Goal: Task Accomplishment & Management: Manage account settings

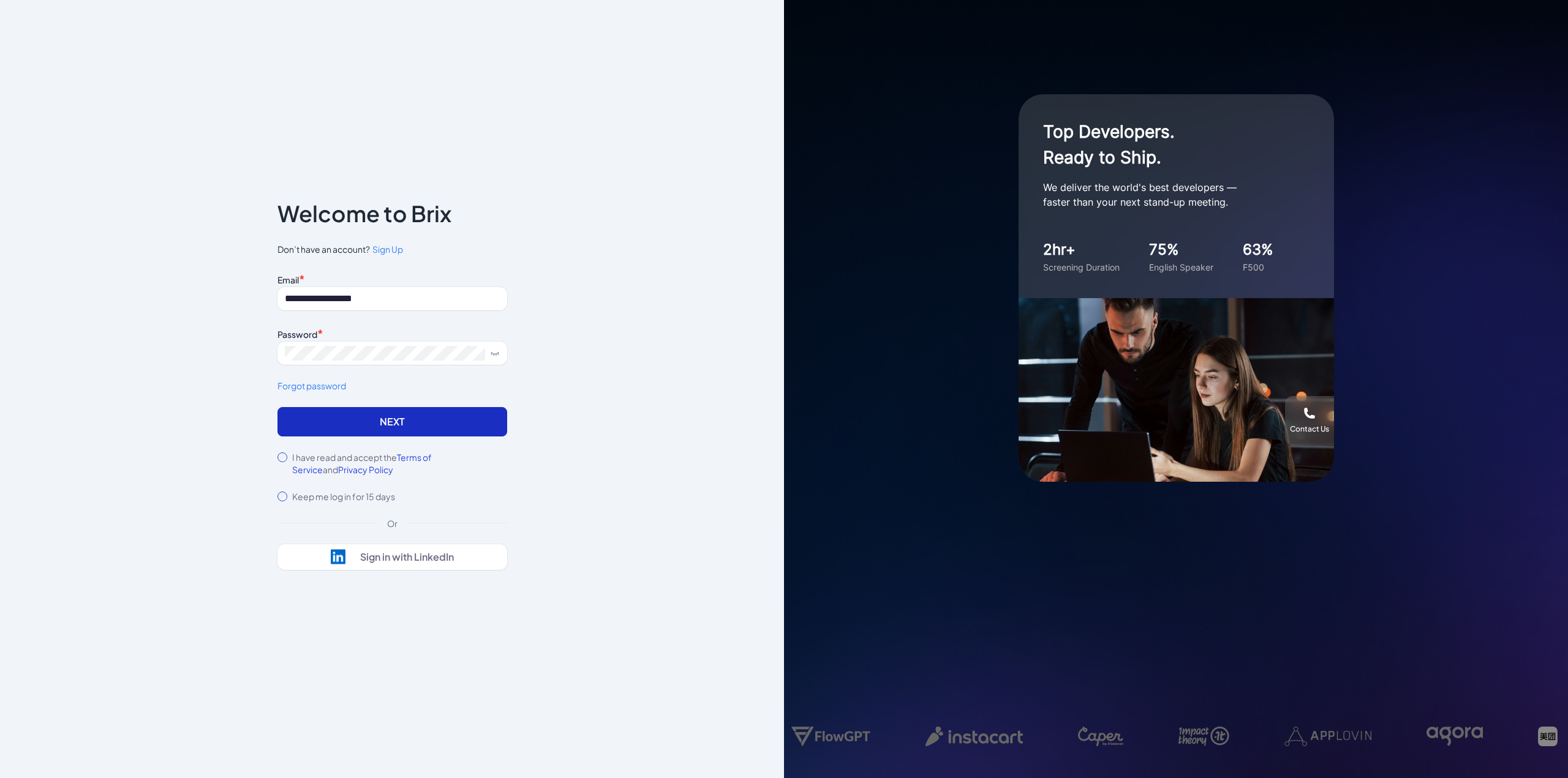
drag, startPoint x: 0, startPoint y: 0, endPoint x: 374, endPoint y: 411, distance: 555.7
click at [374, 411] on button "Next" at bounding box center [392, 422] width 230 height 29
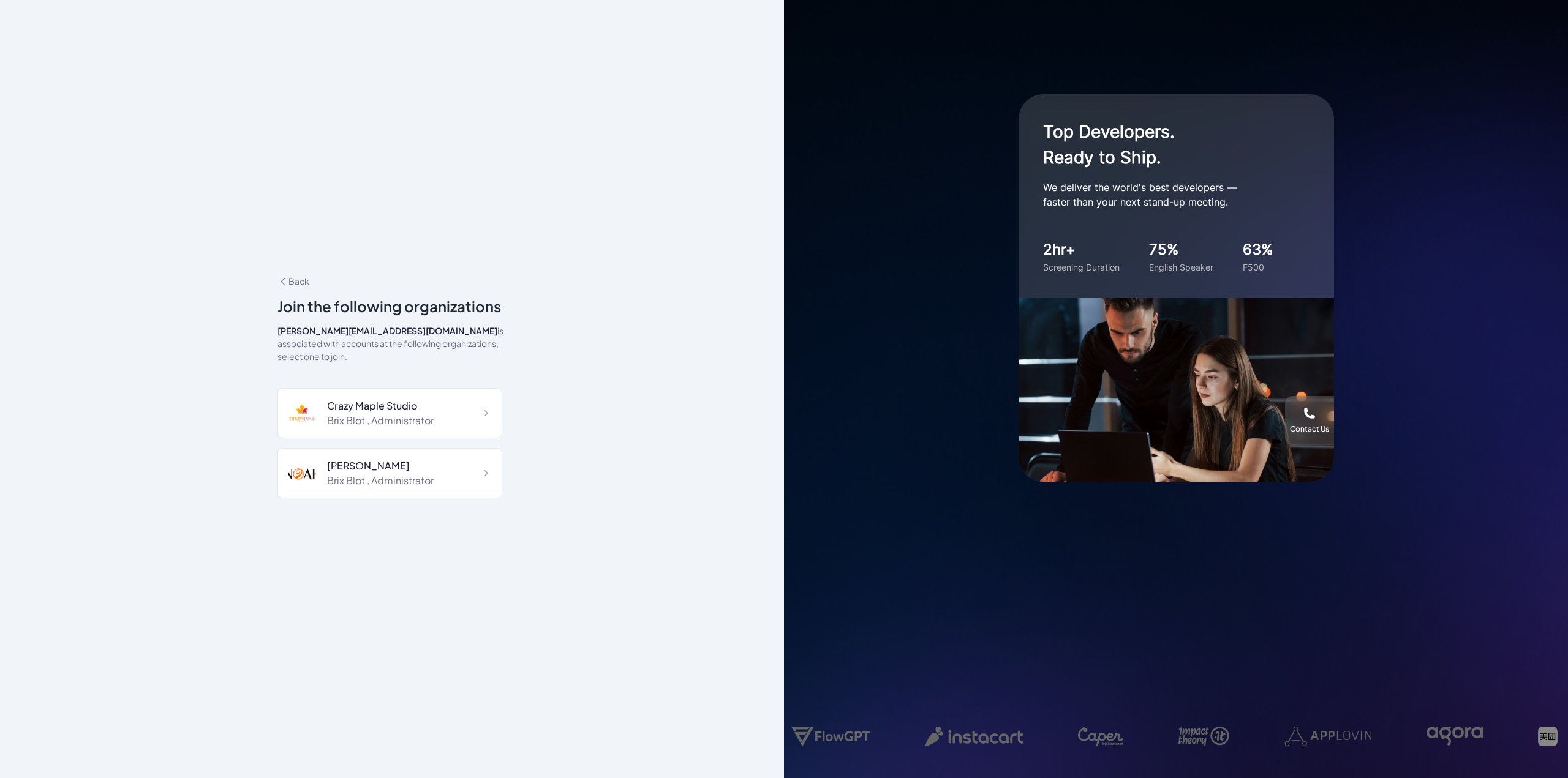
scroll to position [1373, 0]
click at [301, 276] on div "**********" at bounding box center [392, 389] width 269 height 308
click at [298, 285] on span "Back" at bounding box center [293, 280] width 32 height 11
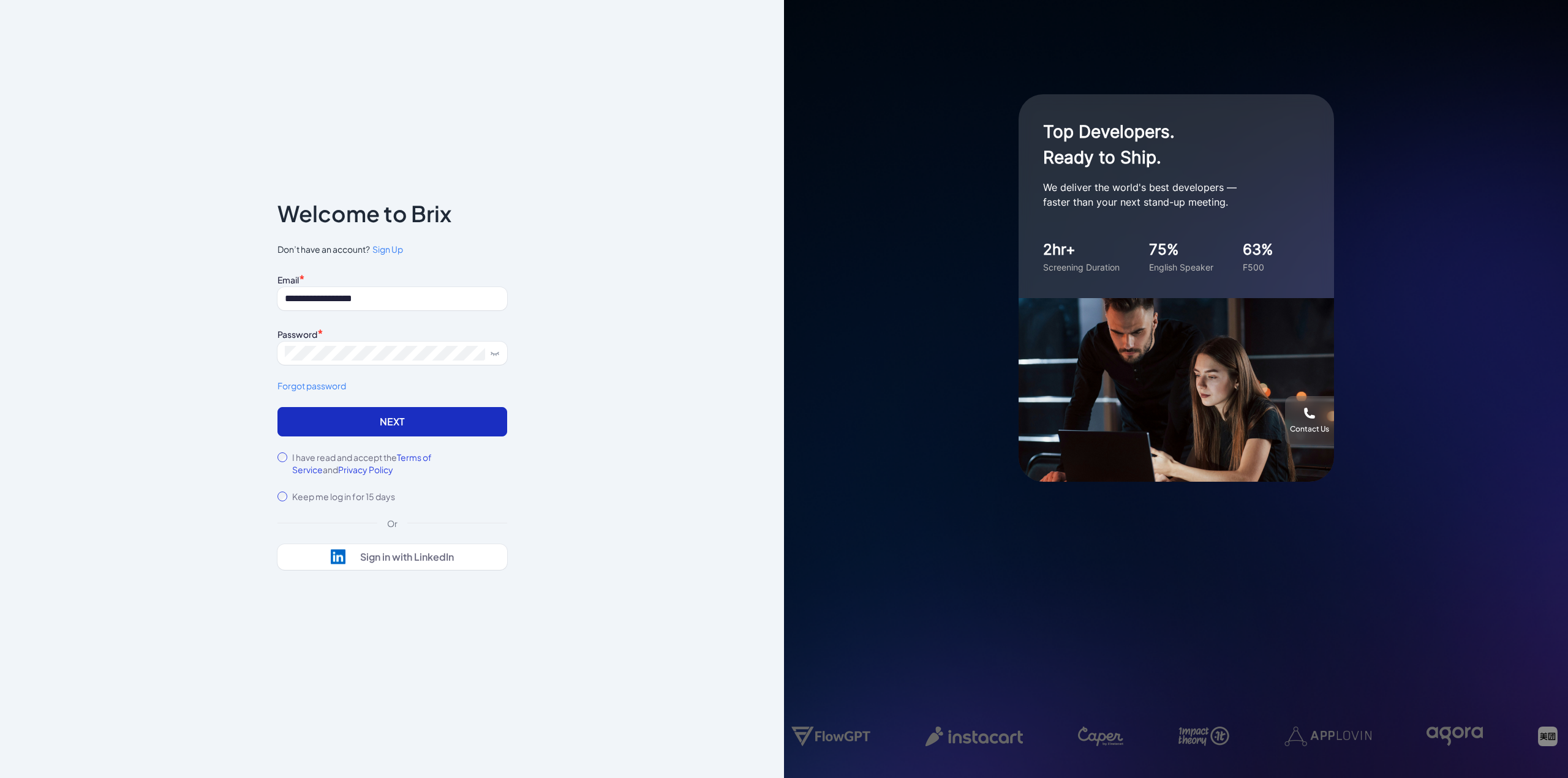
click at [405, 414] on button "Next" at bounding box center [392, 422] width 230 height 29
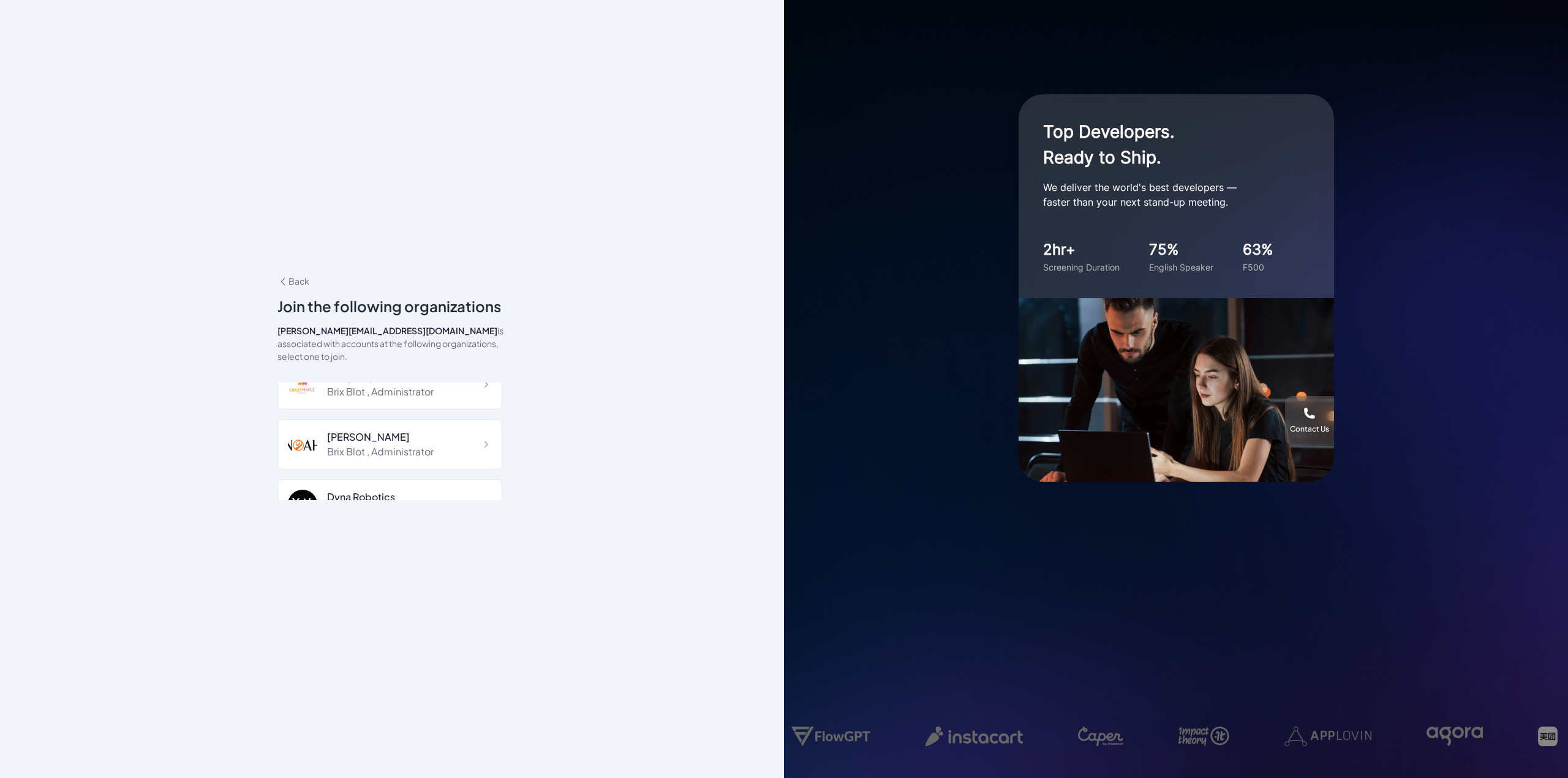
scroll to position [1312, 0]
drag, startPoint x: 788, startPoint y: 485, endPoint x: 776, endPoint y: 482, distance: 12.4
click at [786, 484] on div "Top Developers. Ready to Ship. We deliver the world's best developers — faster …" at bounding box center [1176, 389] width 784 height 778
click at [404, 466] on div "Brix Blot , Human Resources" at bounding box center [391, 472] width 128 height 15
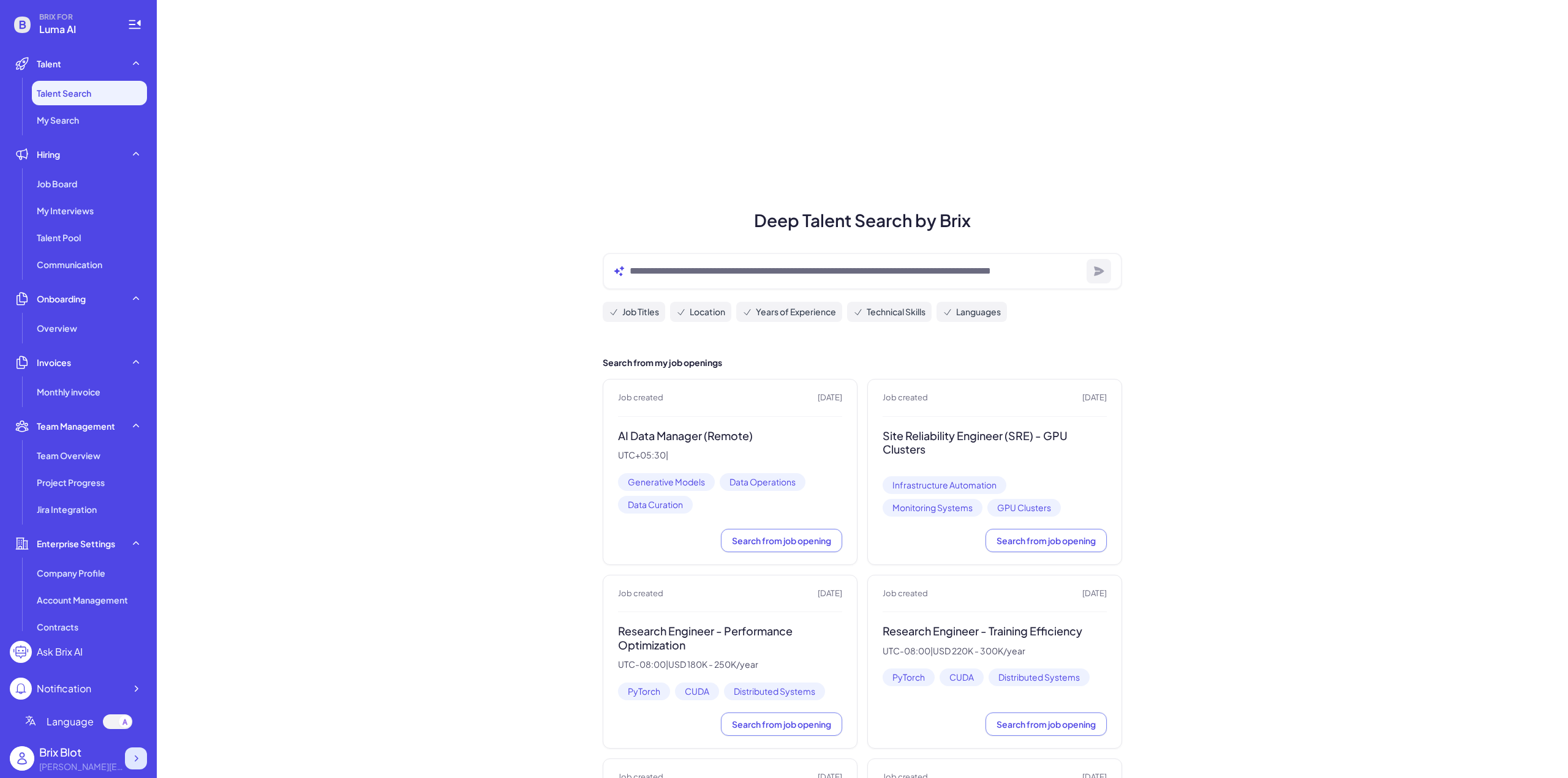
click at [132, 756] on icon at bounding box center [136, 759] width 13 height 13
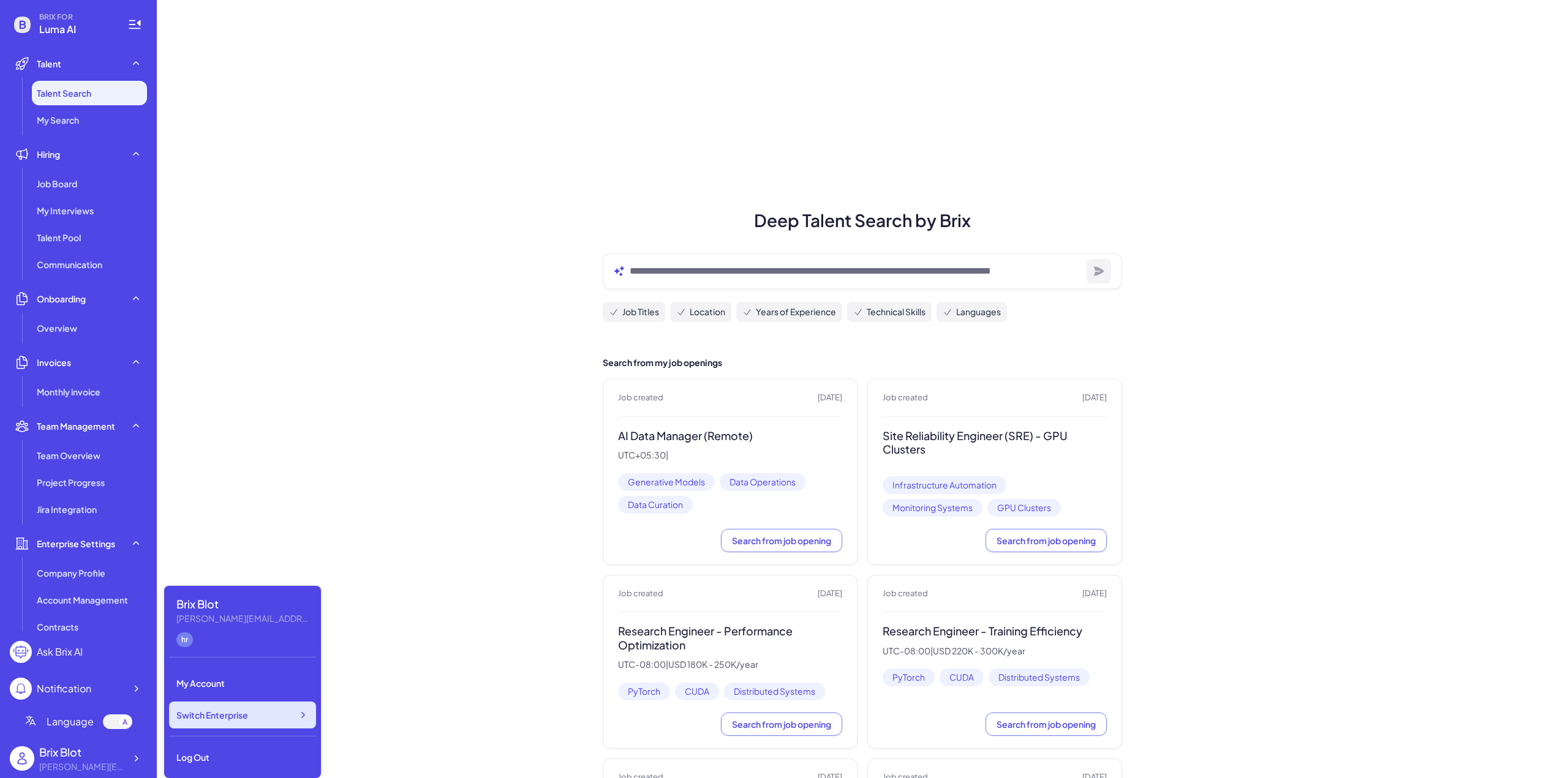
click at [225, 722] on div "Switch Enterprise" at bounding box center [242, 715] width 147 height 27
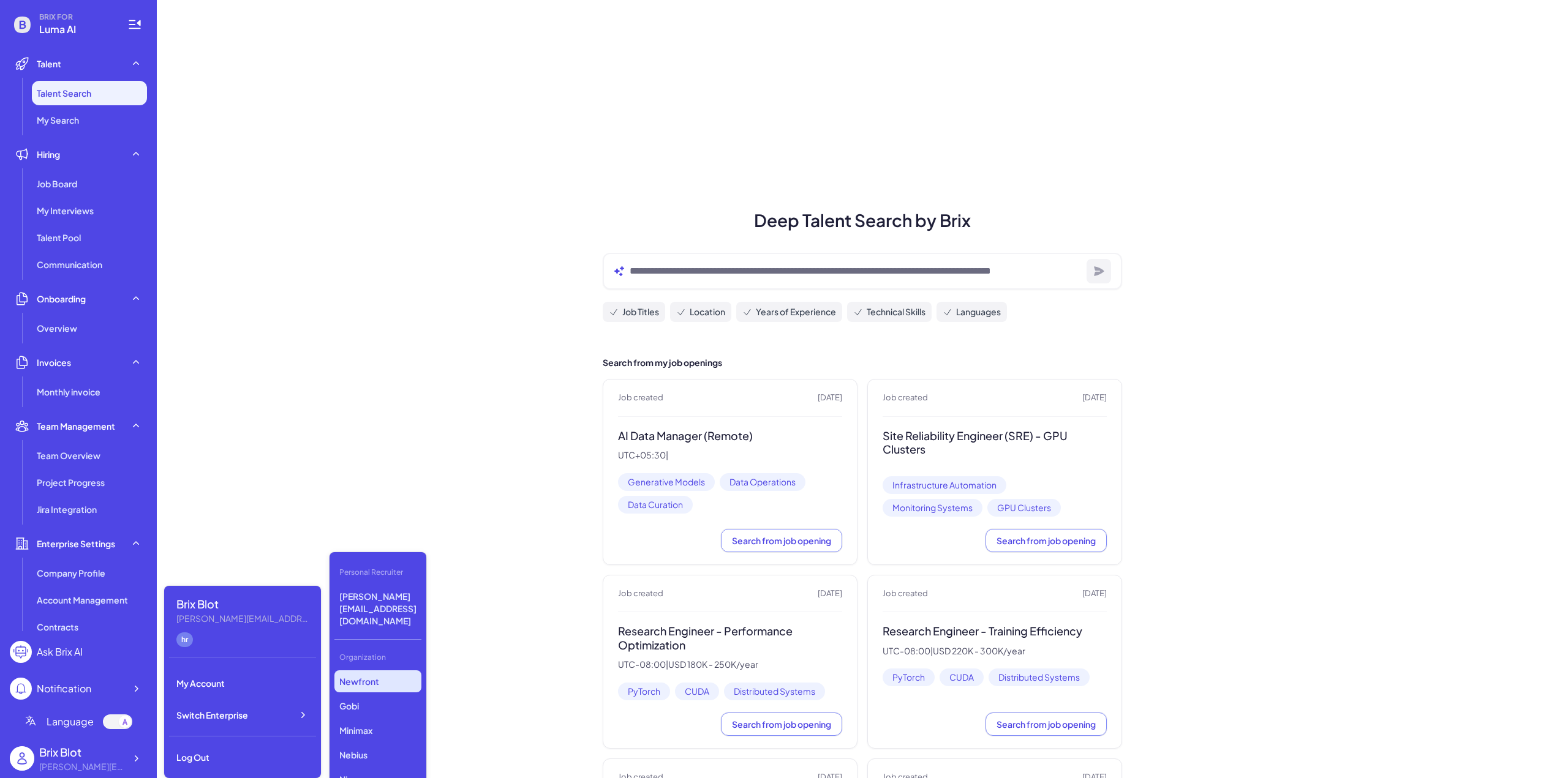
click at [375, 670] on p "Newfront" at bounding box center [378, 681] width 87 height 22
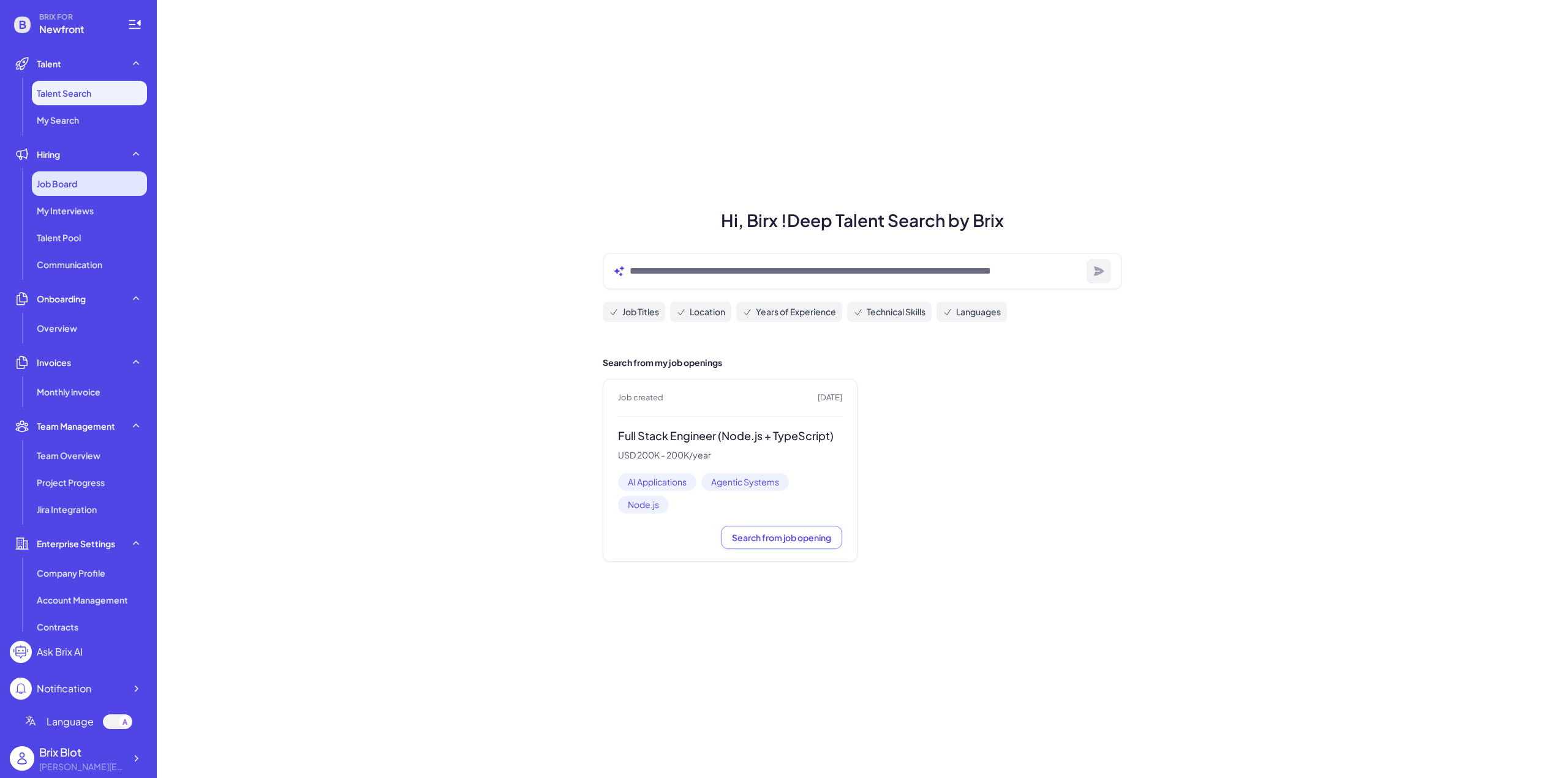
click at [81, 192] on div "Job Board" at bounding box center [89, 183] width 115 height 24
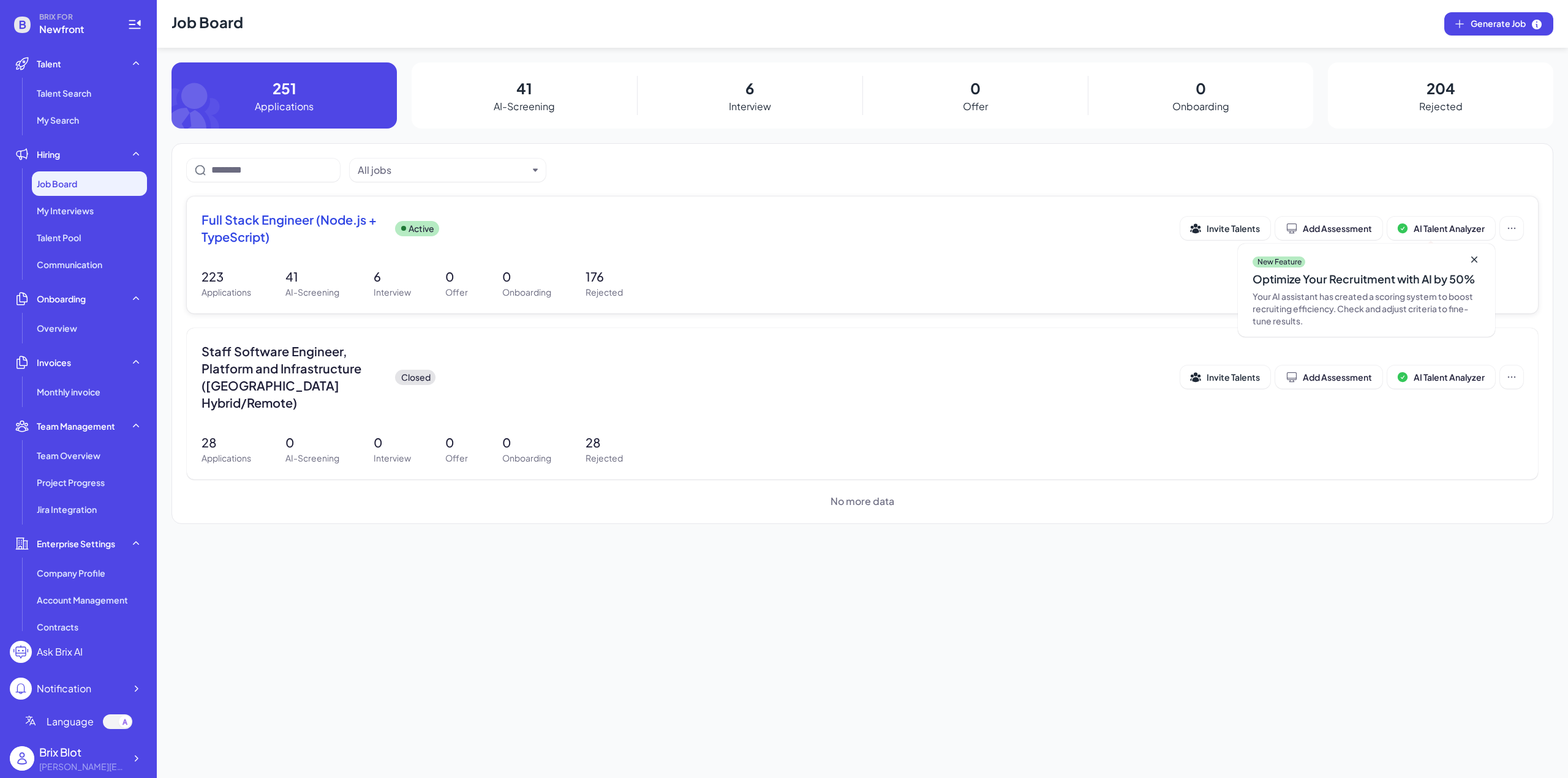
click at [328, 223] on span "Full Stack Engineer (Node.js + TypeScript)" at bounding box center [293, 228] width 183 height 34
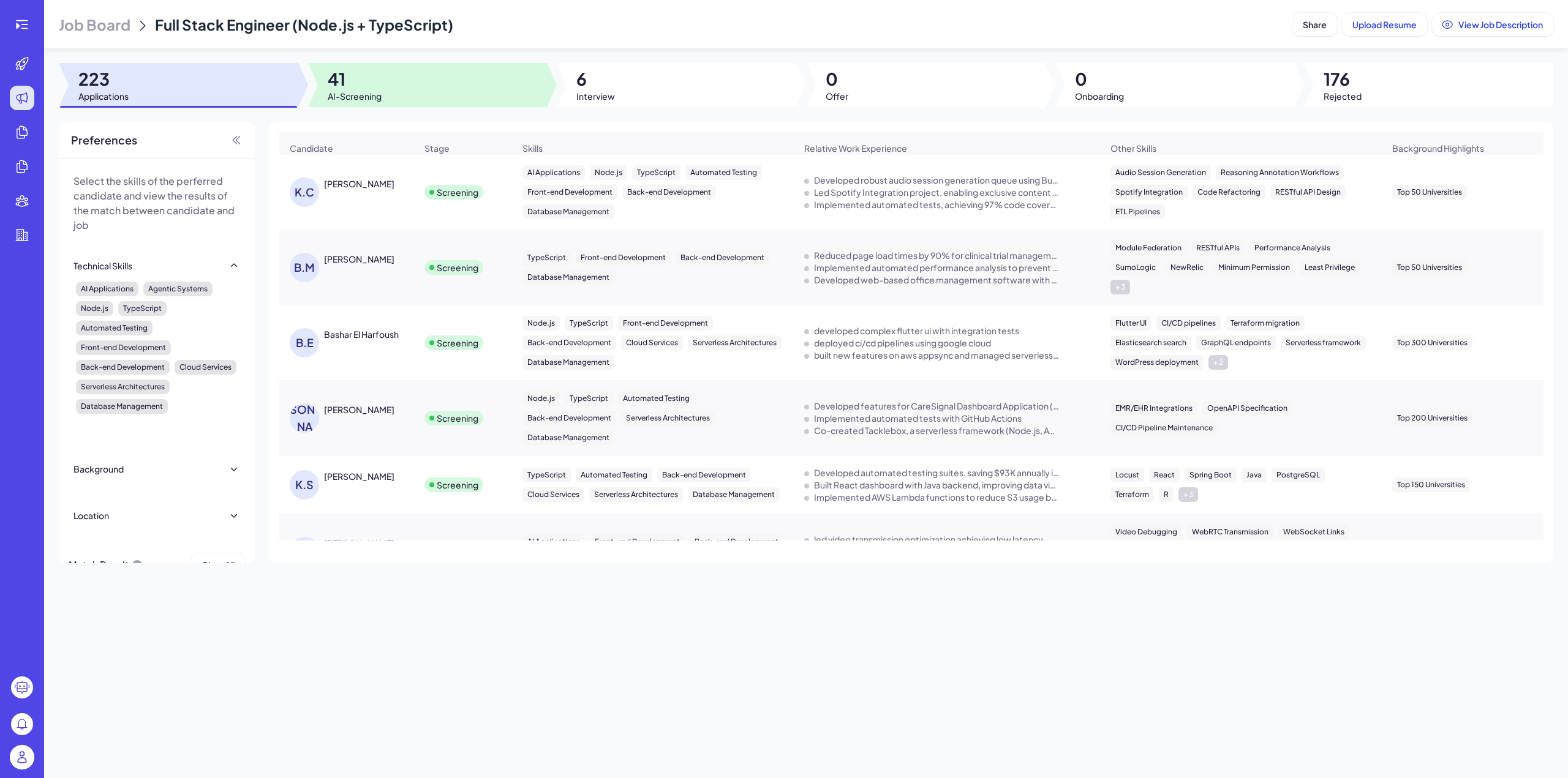
click at [371, 97] on span "AI-Screening" at bounding box center [355, 96] width 54 height 13
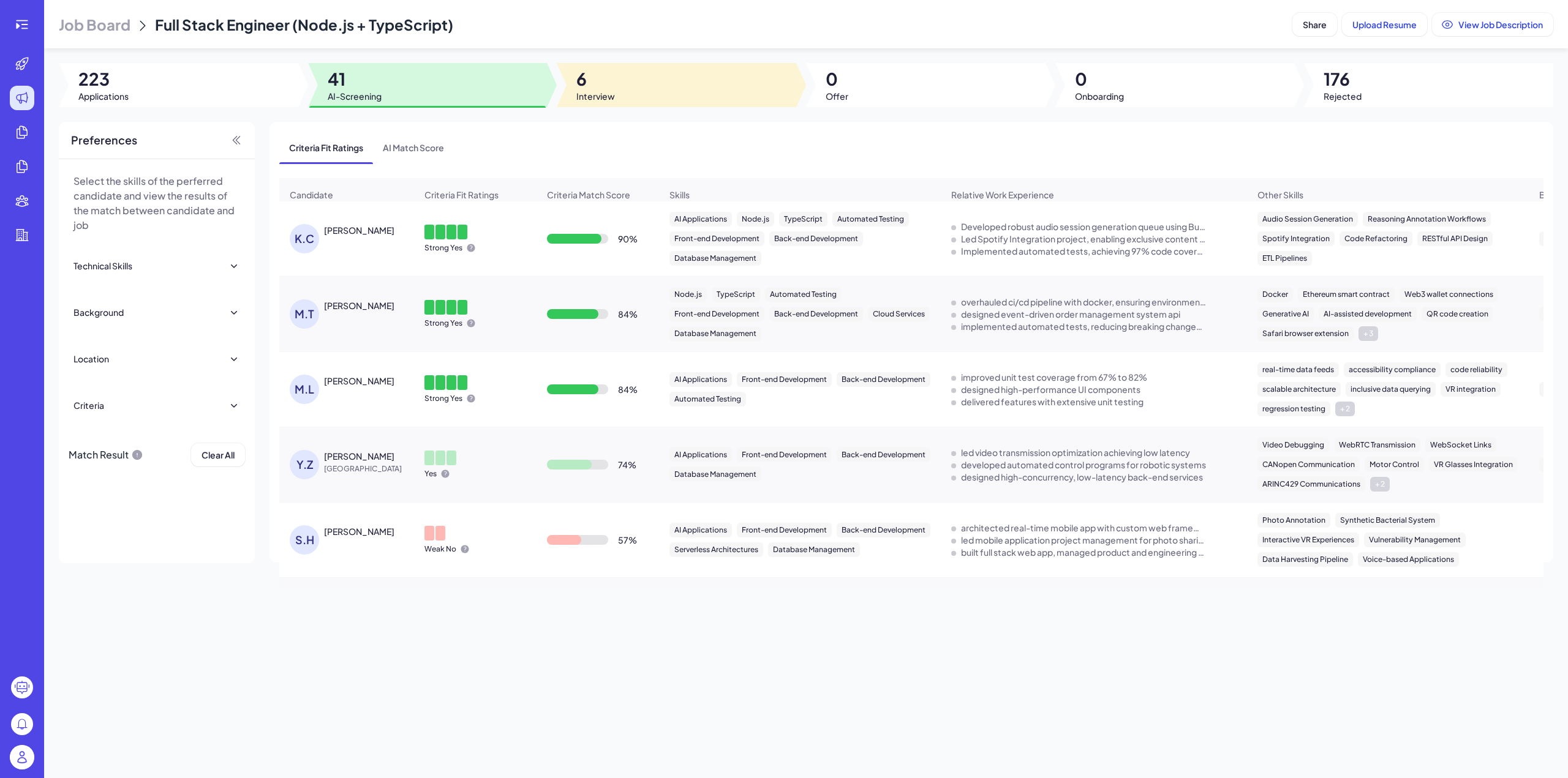
click at [653, 78] on div at bounding box center [676, 84] width 240 height 44
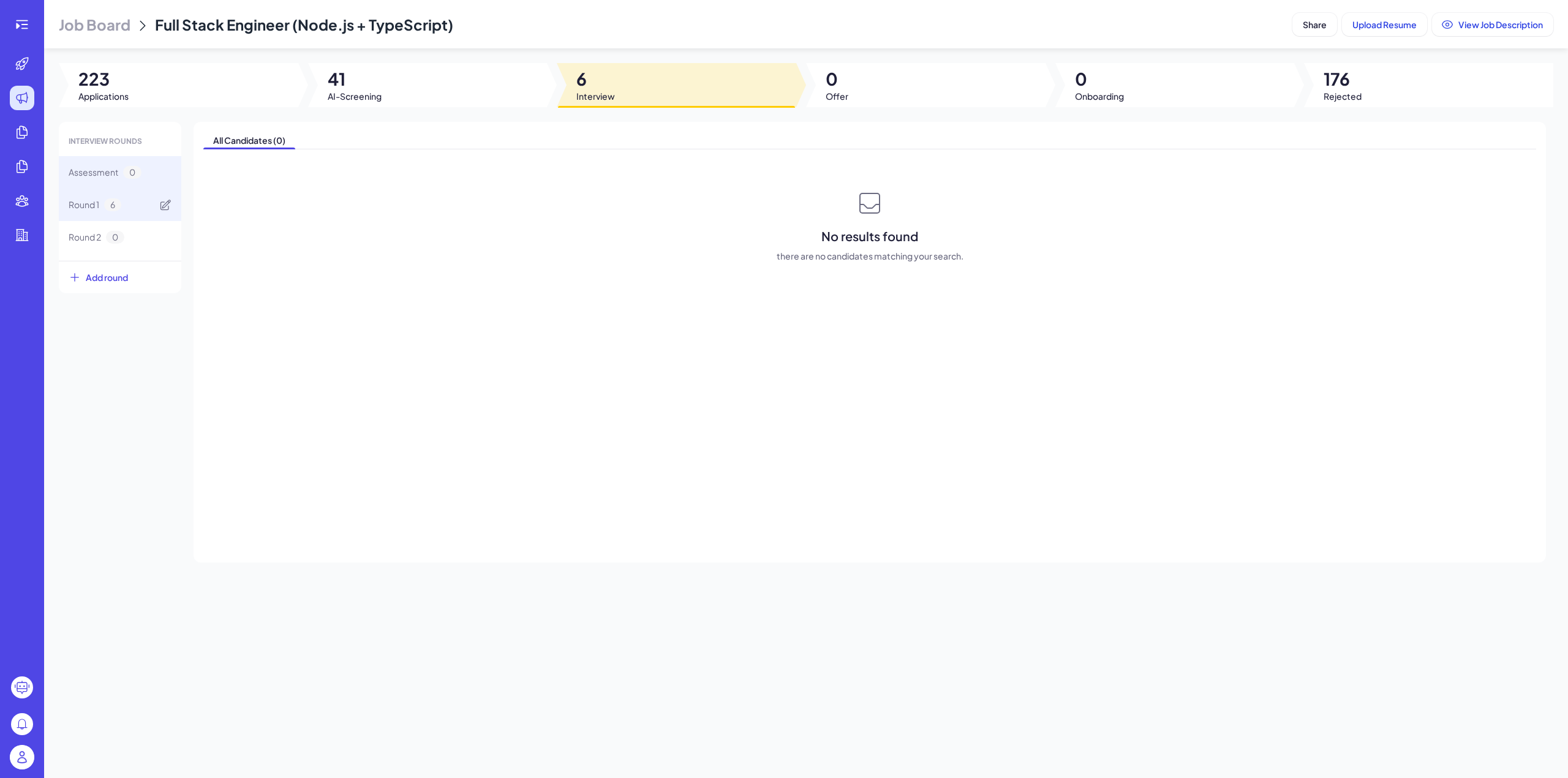
click at [87, 191] on div "Round 1 6" at bounding box center [120, 204] width 122 height 32
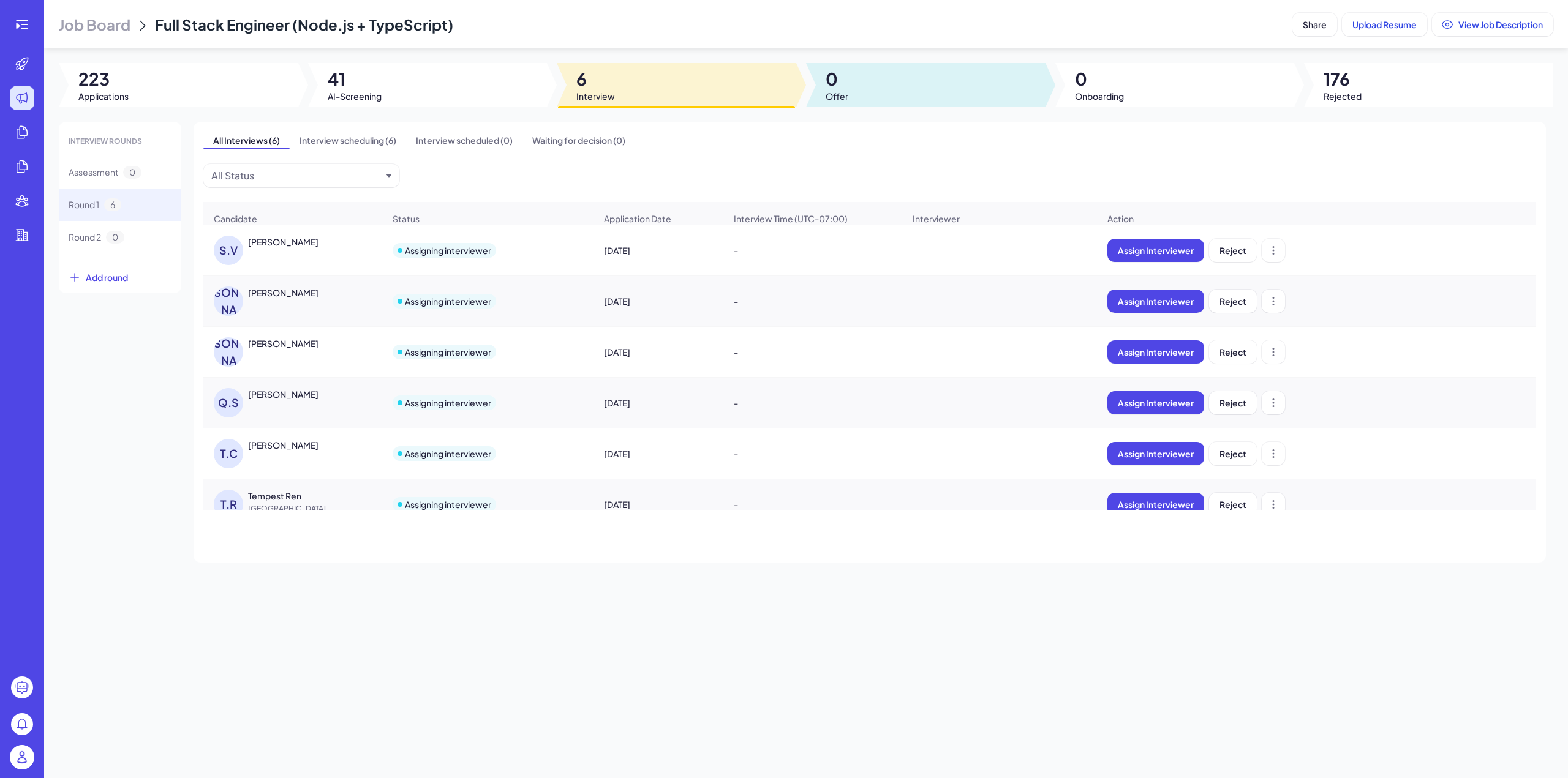
click at [1004, 89] on div at bounding box center [926, 84] width 240 height 44
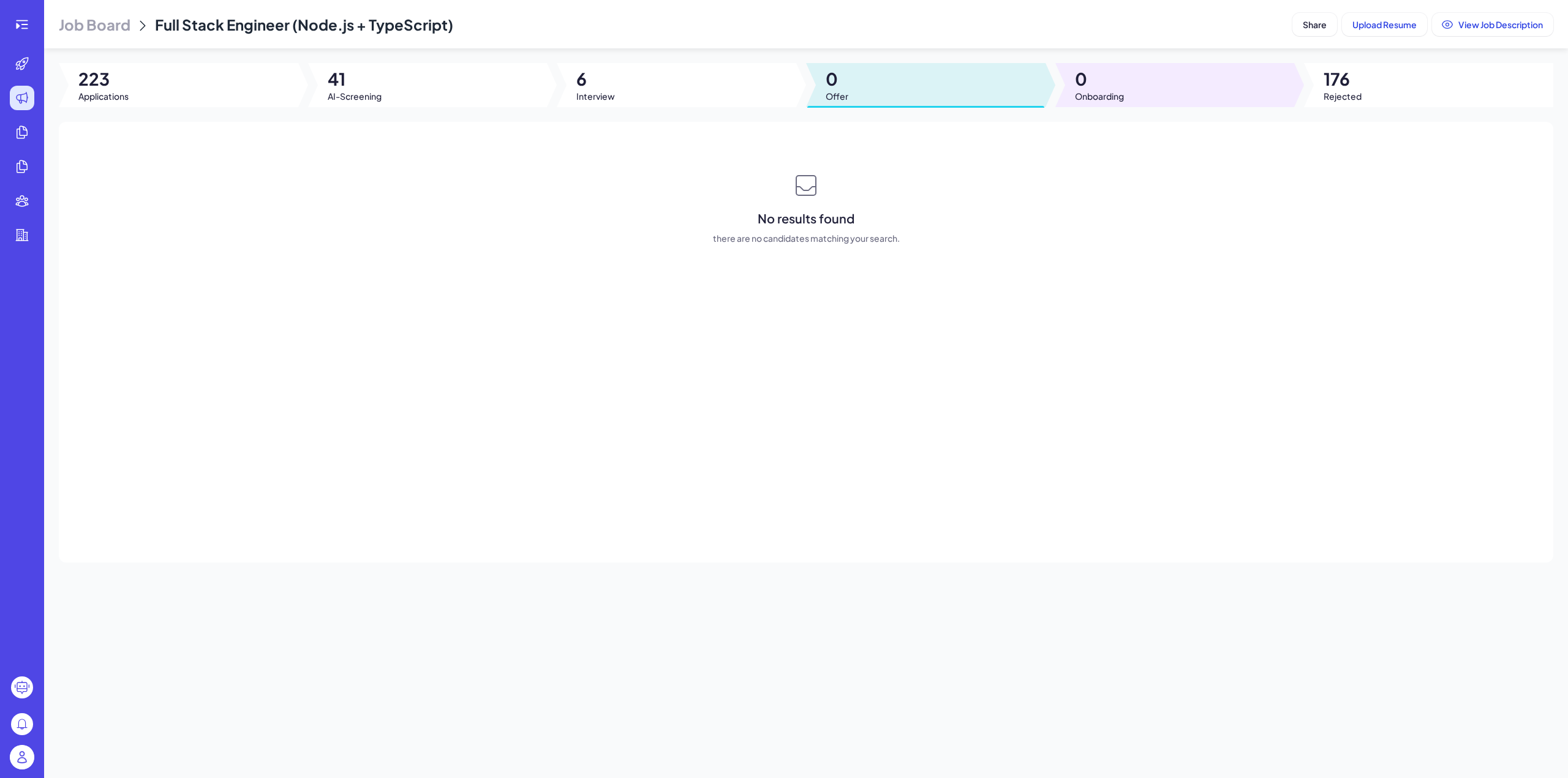
click at [1151, 88] on div at bounding box center [1175, 84] width 240 height 44
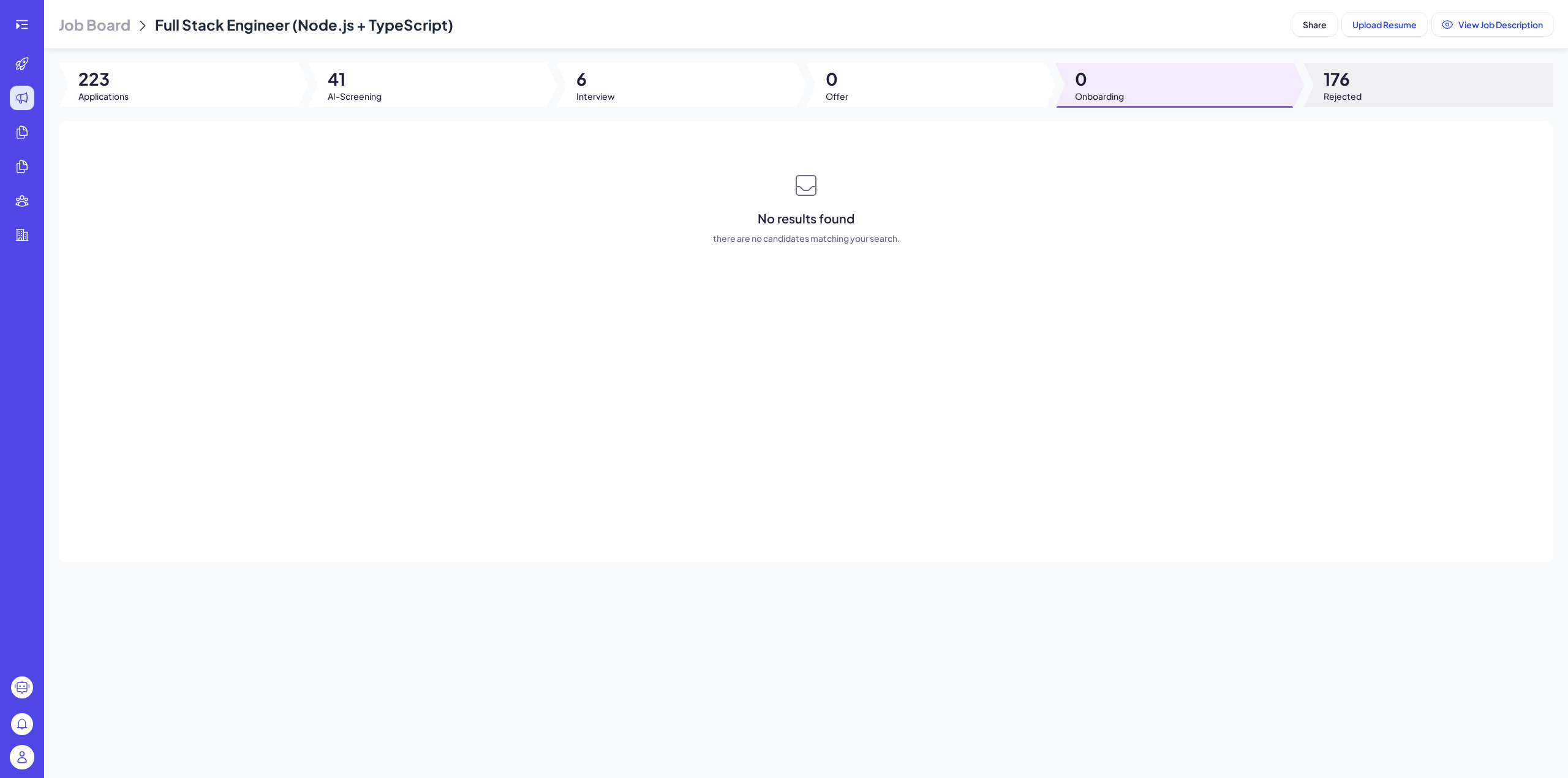
click at [1358, 98] on span "Rejected" at bounding box center [1342, 96] width 38 height 13
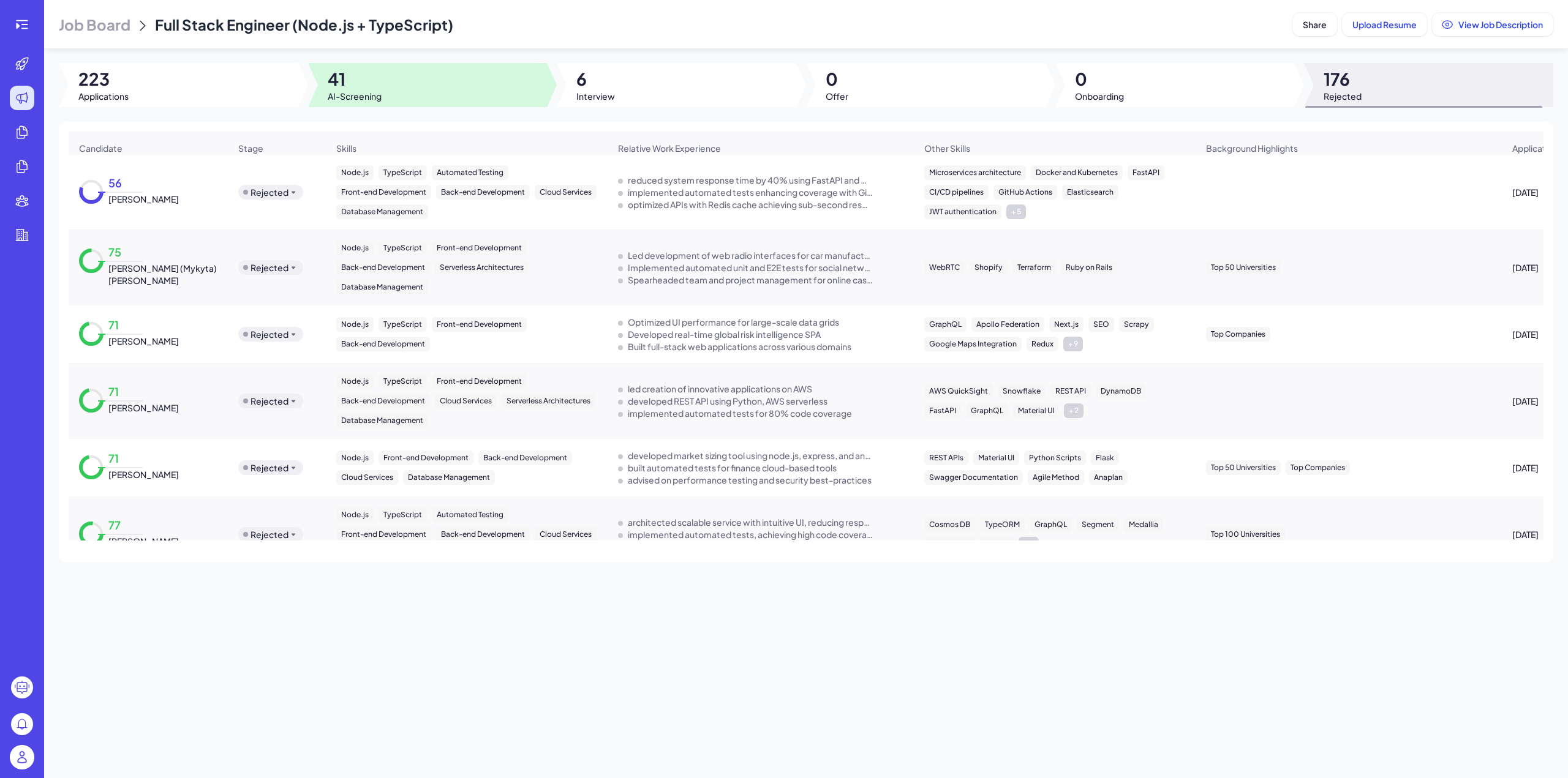
click at [406, 98] on div at bounding box center [427, 84] width 240 height 44
